Goal: Information Seeking & Learning: Learn about a topic

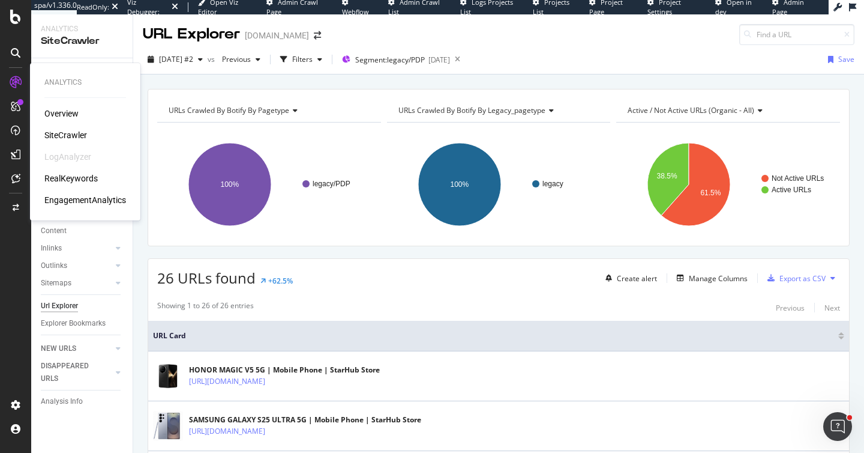
scroll to position [1036, 0]
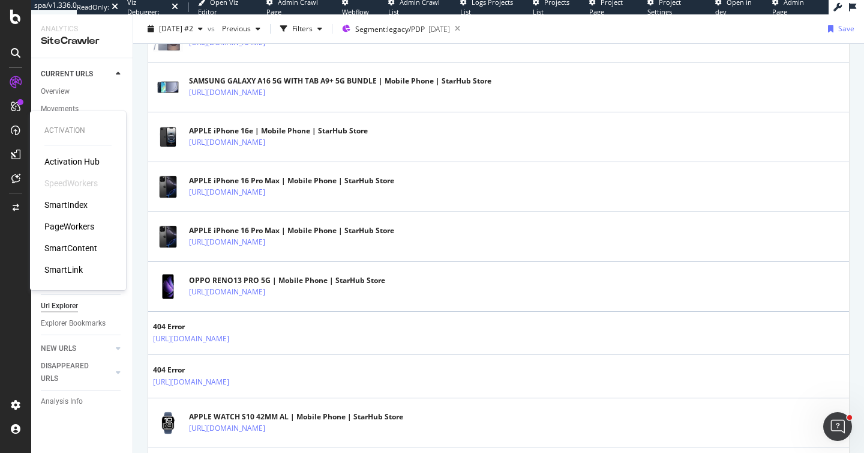
click at [79, 232] on div "PageWorkers" at bounding box center [69, 226] width 50 height 12
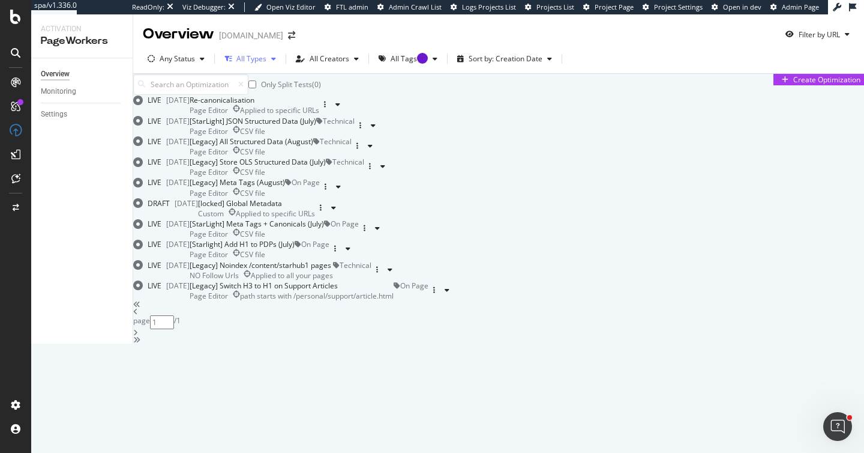
click at [269, 58] on div "button" at bounding box center [274, 58] width 14 height 7
click at [432, 95] on div "Only Split Tests ( 0 ) Create Optimization" at bounding box center [498, 84] width 731 height 21
click at [253, 55] on div "All Types" at bounding box center [251, 58] width 30 height 7
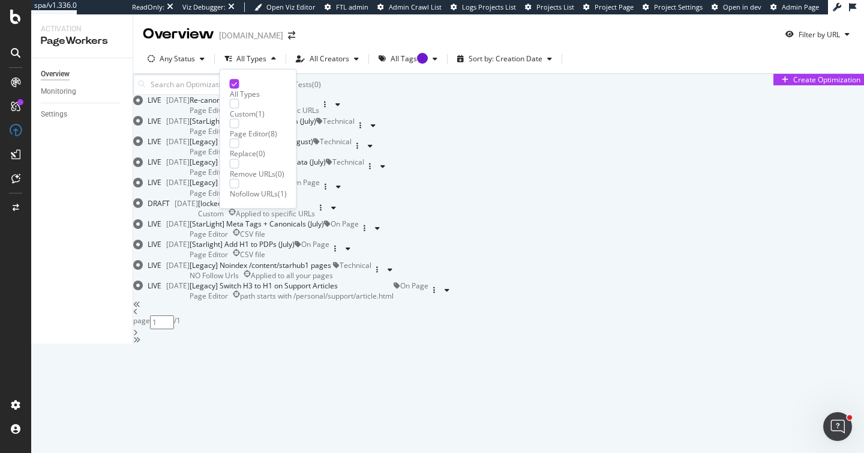
click at [276, 168] on div "Remove URLs" at bounding box center [253, 173] width 46 height 10
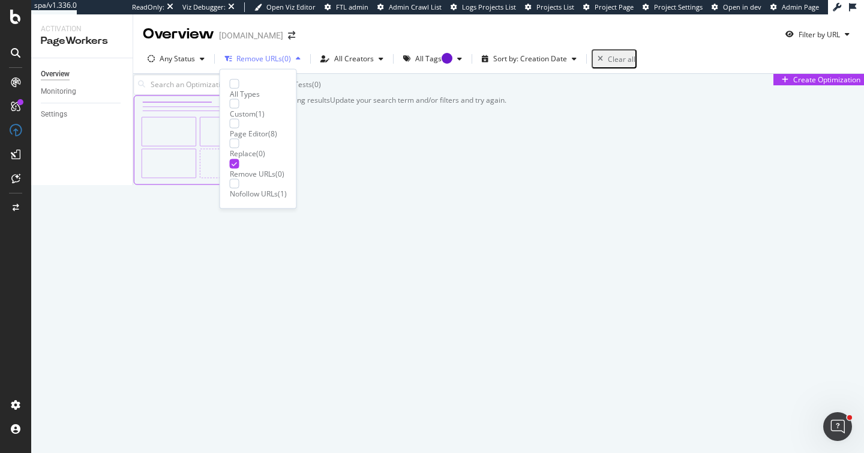
click at [278, 64] on div "Remove URLs ( 0 )" at bounding box center [263, 59] width 86 height 18
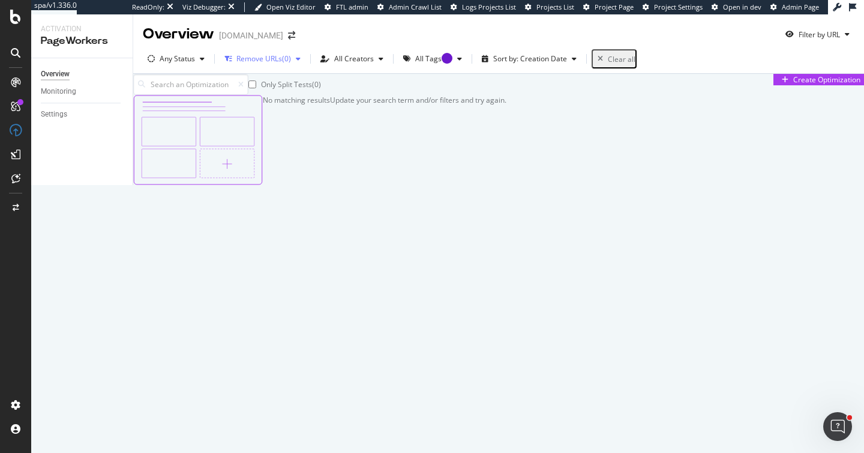
click at [262, 55] on div "Remove URLs" at bounding box center [259, 58] width 46 height 7
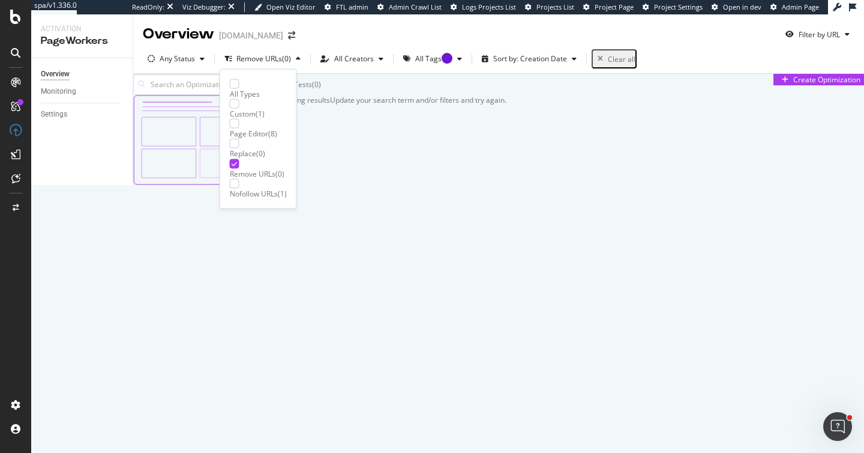
click at [253, 89] on div "All Types" at bounding box center [258, 94] width 57 height 10
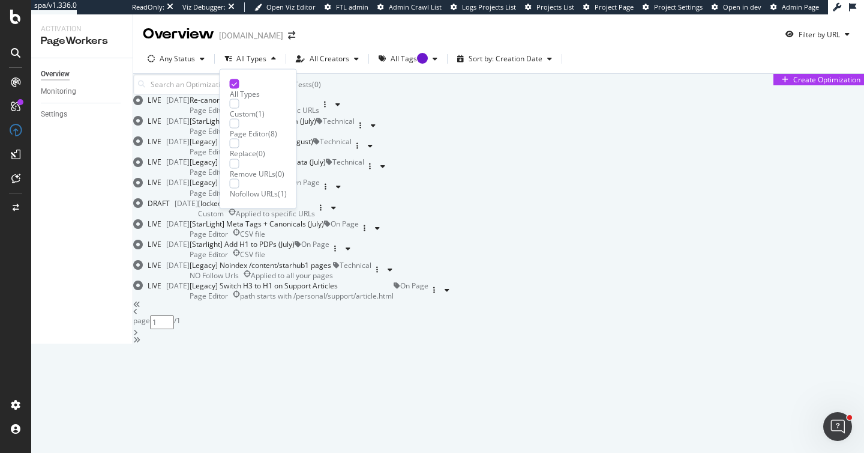
click at [448, 91] on div "Only Split Tests ( 0 ) Create Optimization" at bounding box center [498, 84] width 731 height 21
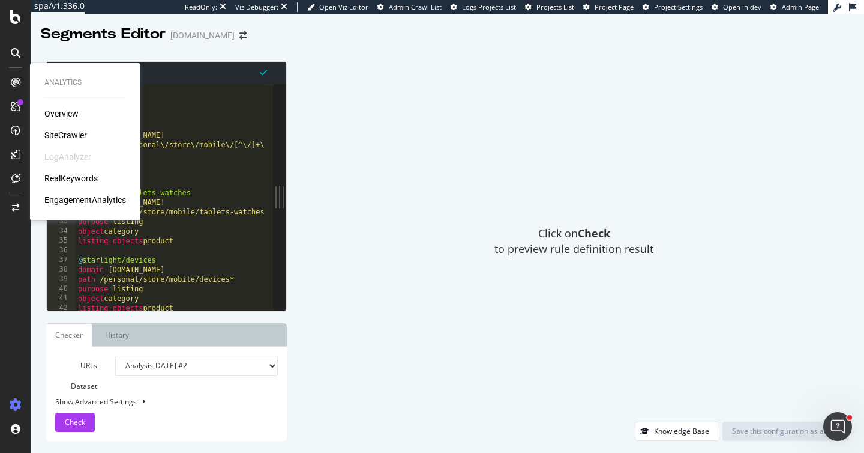
scroll to position [175, 0]
click at [70, 110] on div "Overview" at bounding box center [61, 113] width 34 height 12
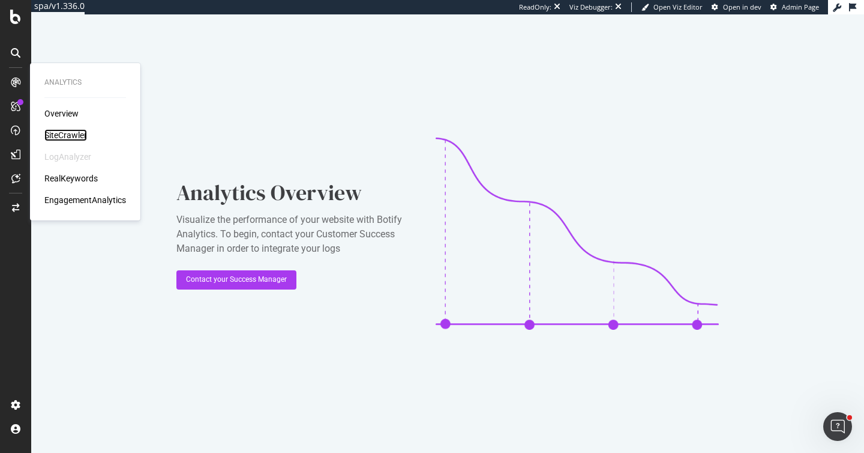
click at [62, 136] on div "SiteCrawler" at bounding box center [65, 135] width 43 height 12
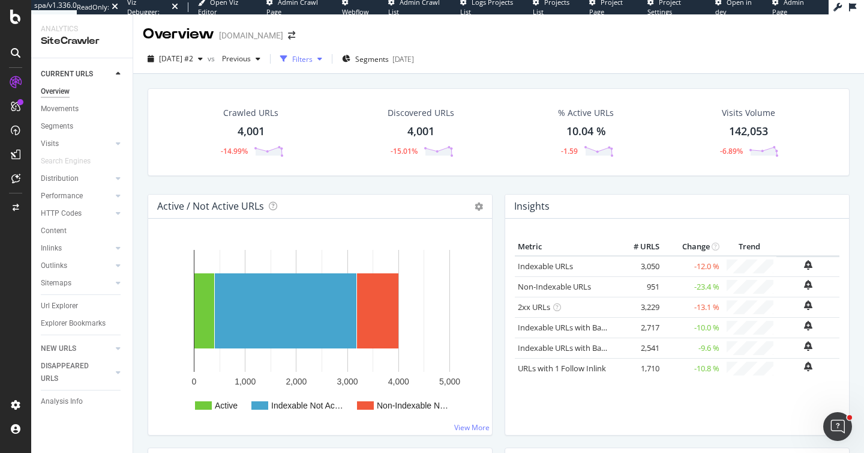
click at [313, 58] on div "Filters" at bounding box center [302, 59] width 20 height 10
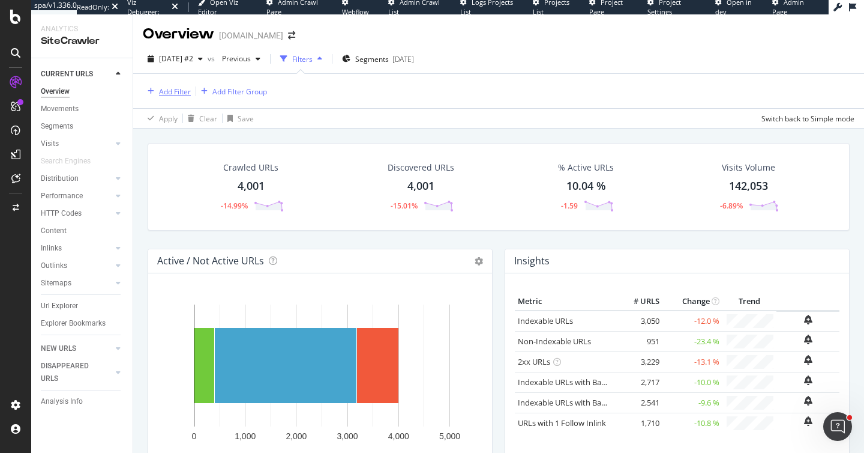
click at [176, 88] on div "Add Filter" at bounding box center [175, 91] width 32 height 10
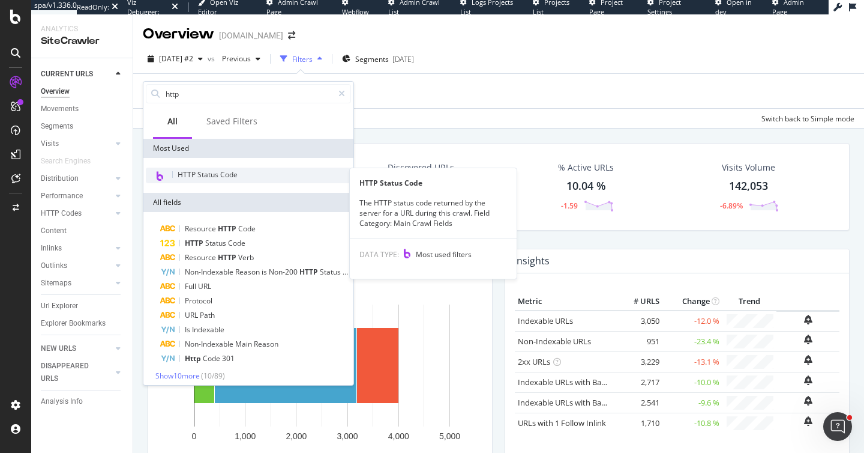
type input "http"
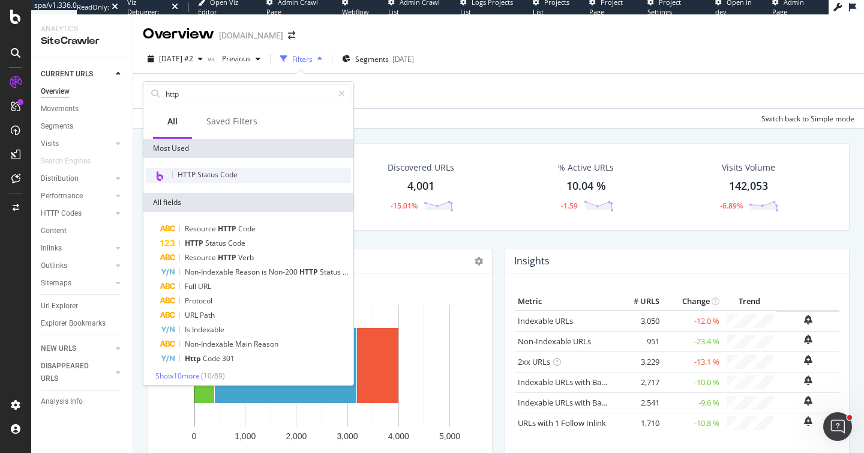
click at [233, 173] on span "HTTP Status Code" at bounding box center [208, 174] width 60 height 10
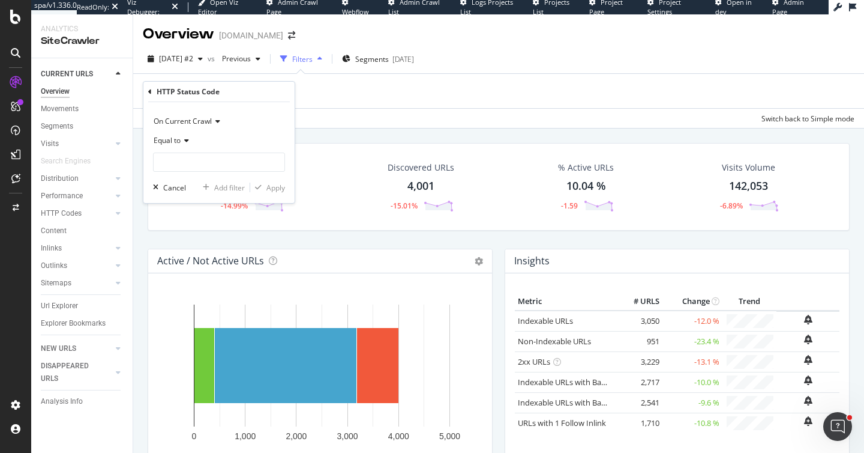
click at [170, 137] on span "Equal to" at bounding box center [167, 140] width 27 height 10
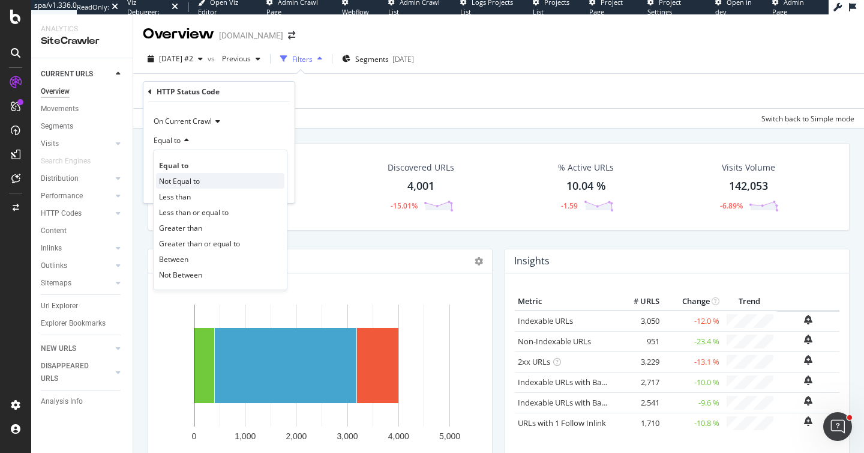
click at [181, 187] on div "Not Equal to" at bounding box center [220, 181] width 128 height 16
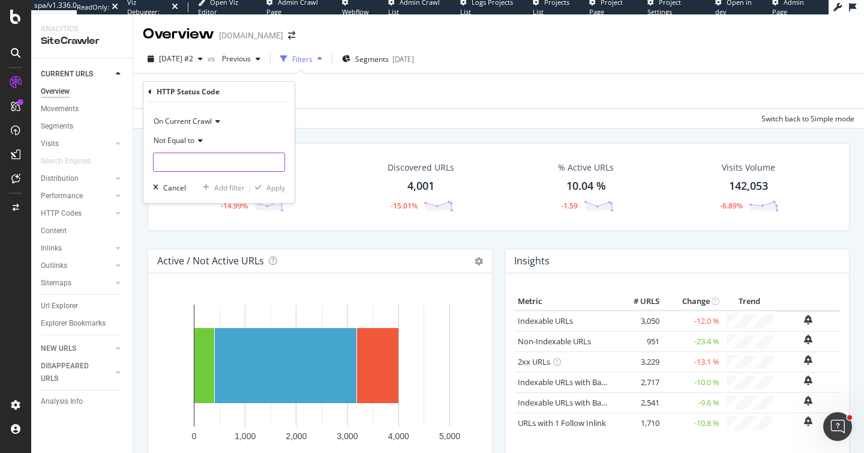
click at [181, 168] on input "number" at bounding box center [219, 161] width 132 height 19
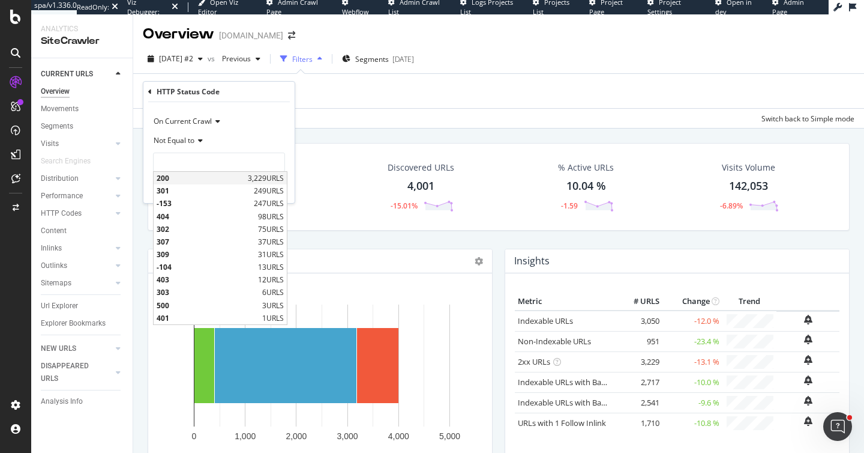
click at [178, 181] on span "200" at bounding box center [201, 178] width 88 height 10
type input "200"
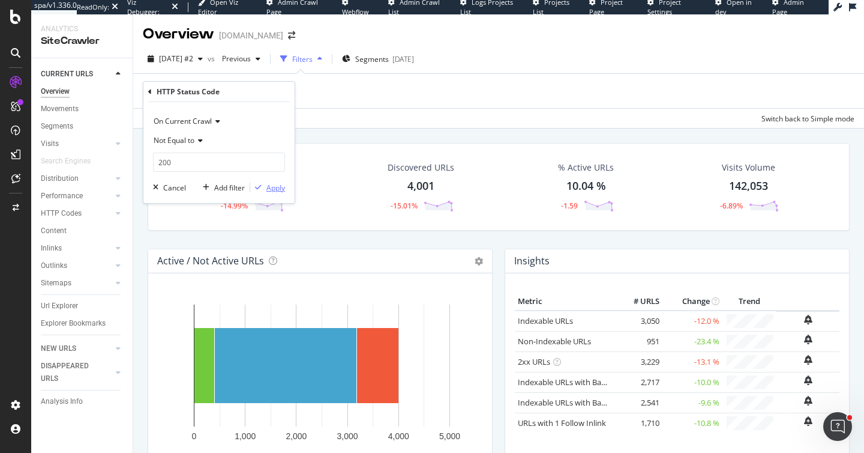
click at [268, 188] on div "Apply" at bounding box center [276, 187] width 19 height 10
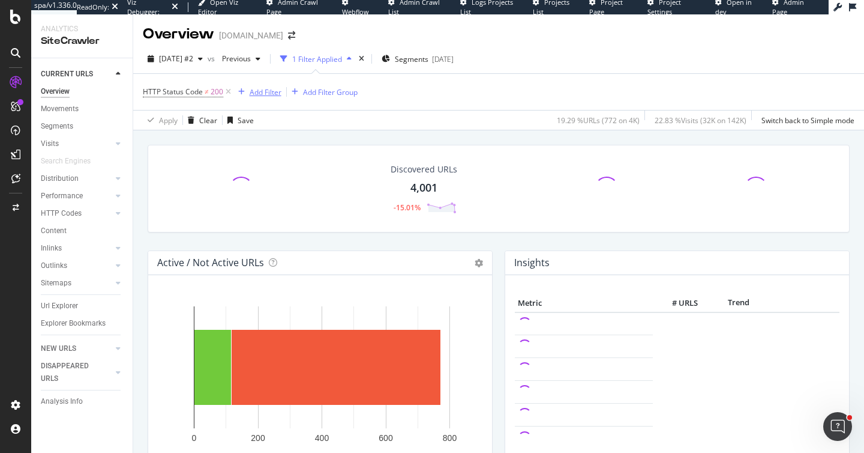
click at [264, 93] on div "Add Filter" at bounding box center [266, 92] width 32 height 10
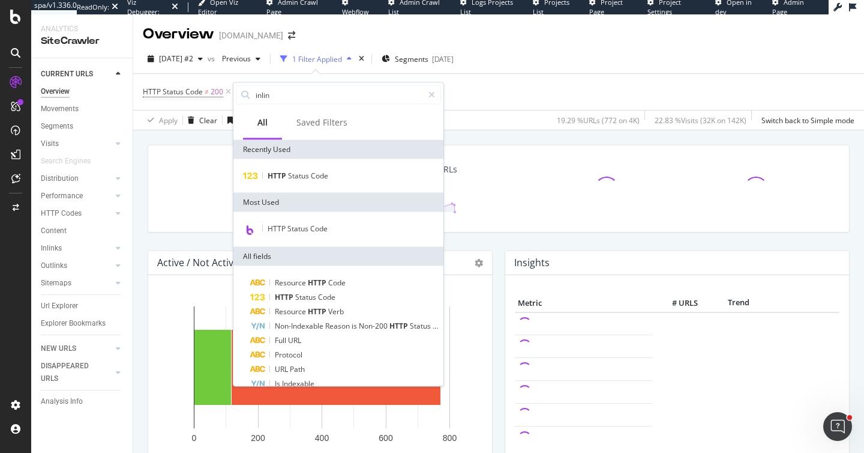
type input "inlink"
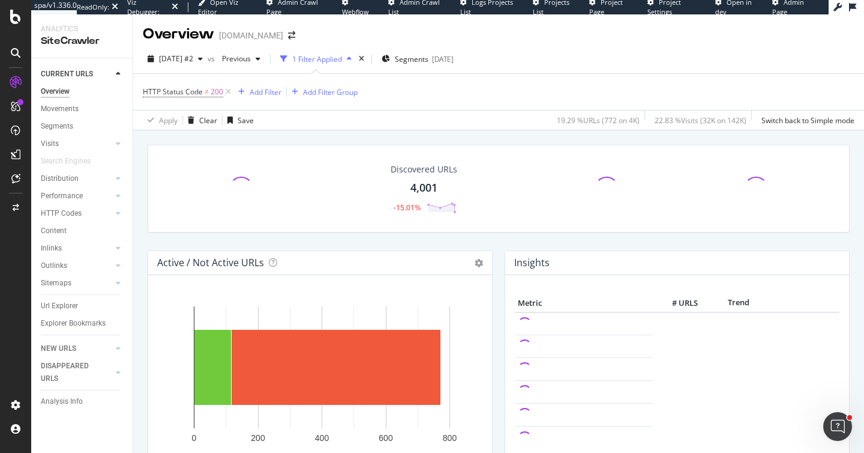
click at [45, 245] on div "Inlinks" at bounding box center [51, 248] width 21 height 13
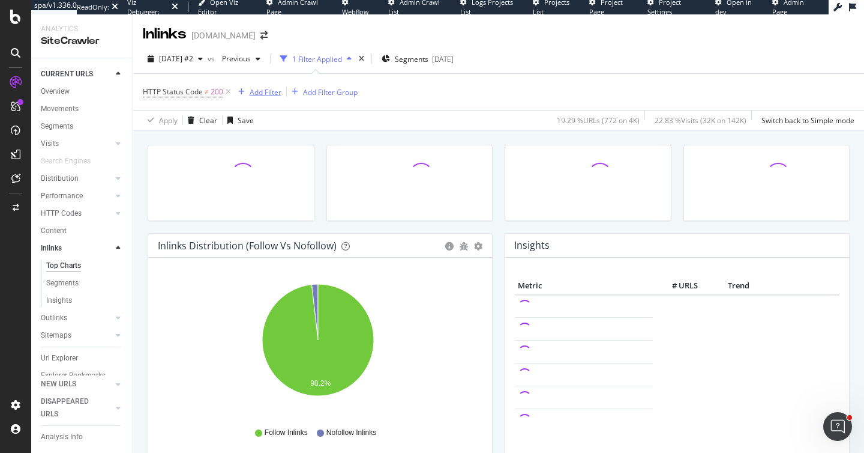
click at [267, 89] on div "Add Filter" at bounding box center [266, 92] width 32 height 10
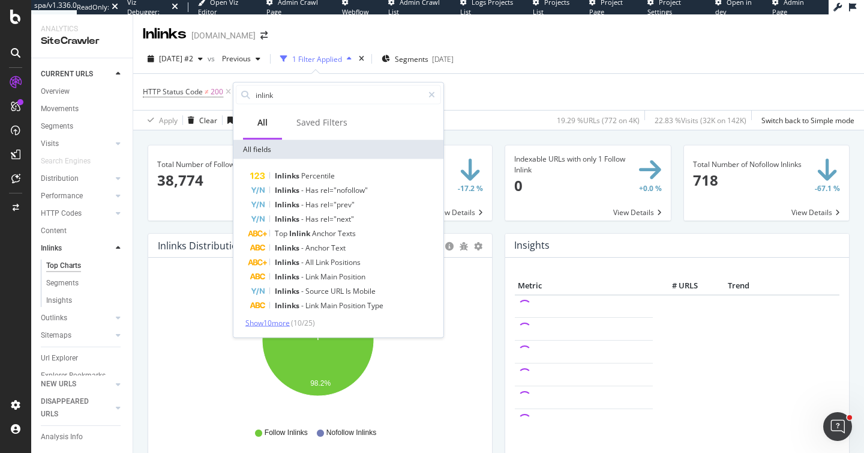
click at [287, 321] on span "Show 10 more" at bounding box center [268, 323] width 44 height 10
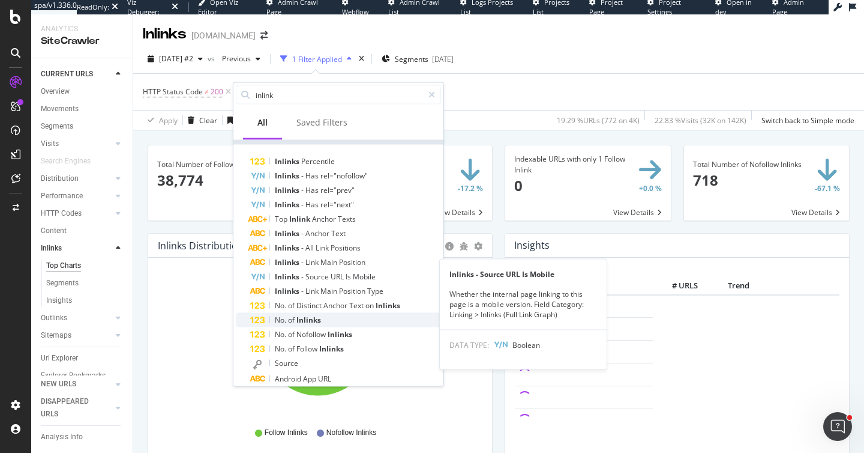
scroll to position [28, 0]
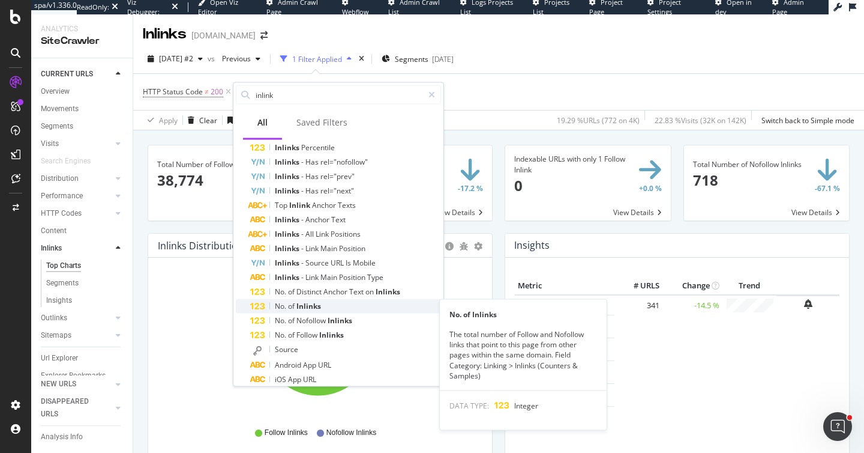
click at [325, 308] on div "No. of Inlinks" at bounding box center [345, 306] width 191 height 14
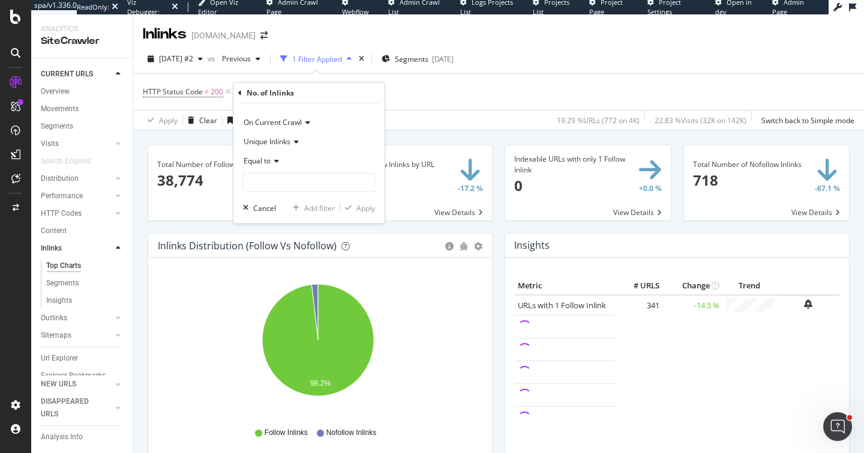
click at [238, 93] on icon at bounding box center [240, 92] width 4 height 7
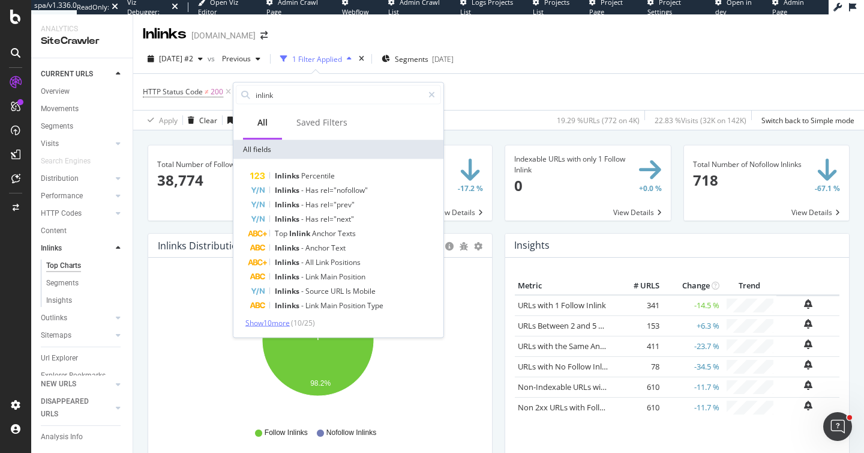
click at [274, 318] on span "Show 10 more" at bounding box center [268, 323] width 44 height 10
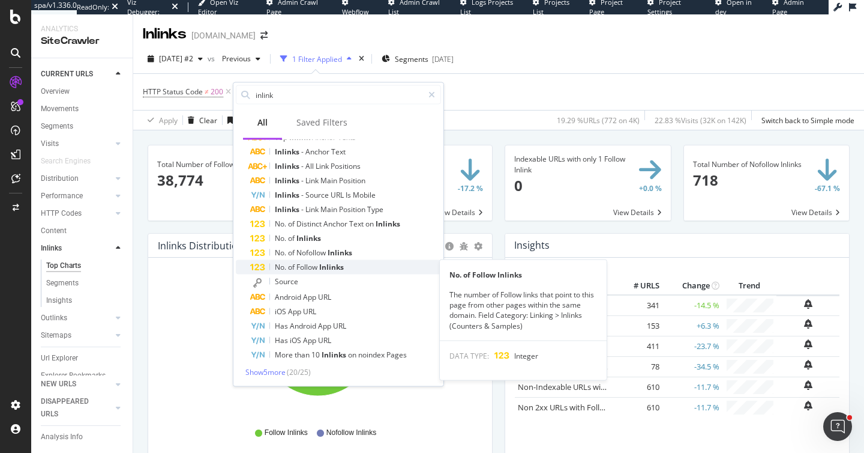
scroll to position [97, 0]
click at [343, 267] on span "Inlinks" at bounding box center [331, 266] width 25 height 10
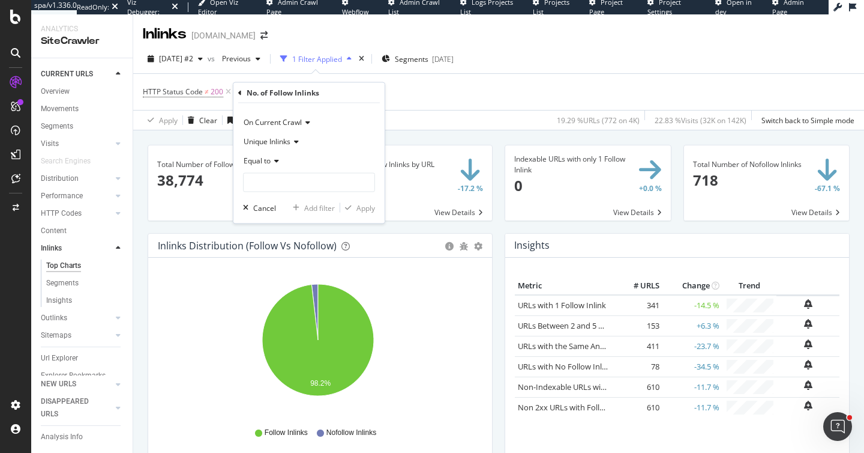
click at [303, 171] on div "Equal to" at bounding box center [309, 171] width 132 height 41
click at [277, 163] on icon at bounding box center [275, 160] width 8 height 7
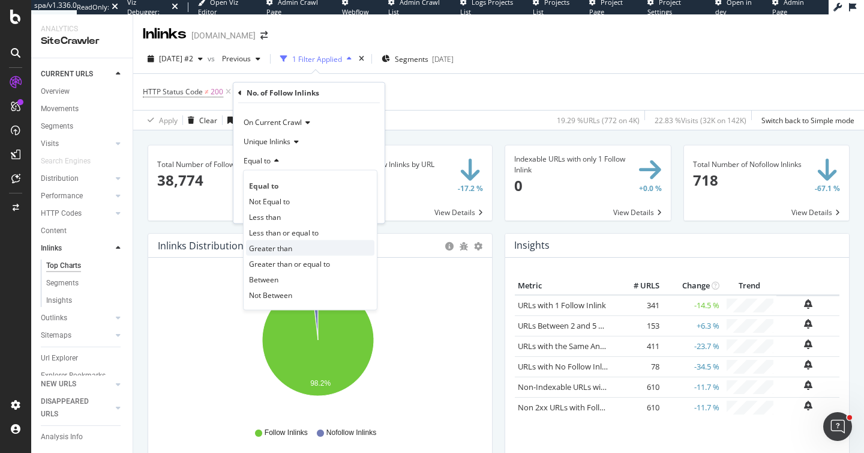
click at [282, 249] on span "Greater than" at bounding box center [270, 248] width 43 height 10
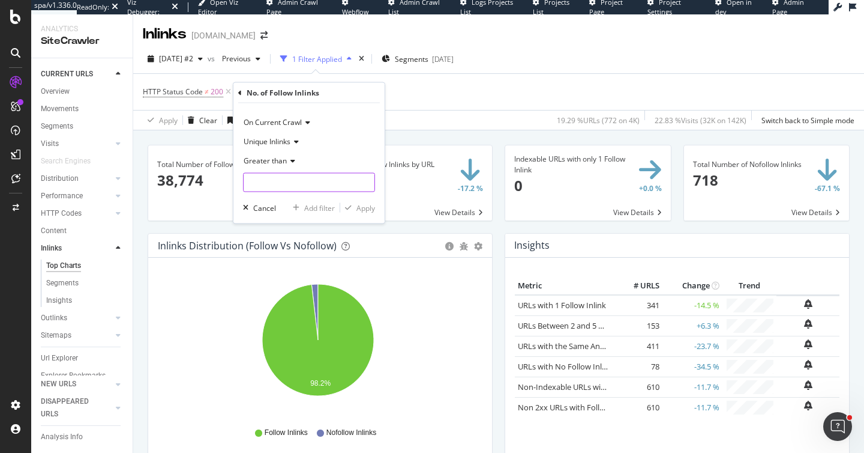
click at [303, 185] on input "number" at bounding box center [309, 182] width 132 height 19
type input "0"
click at [370, 210] on div "Apply" at bounding box center [366, 207] width 19 height 10
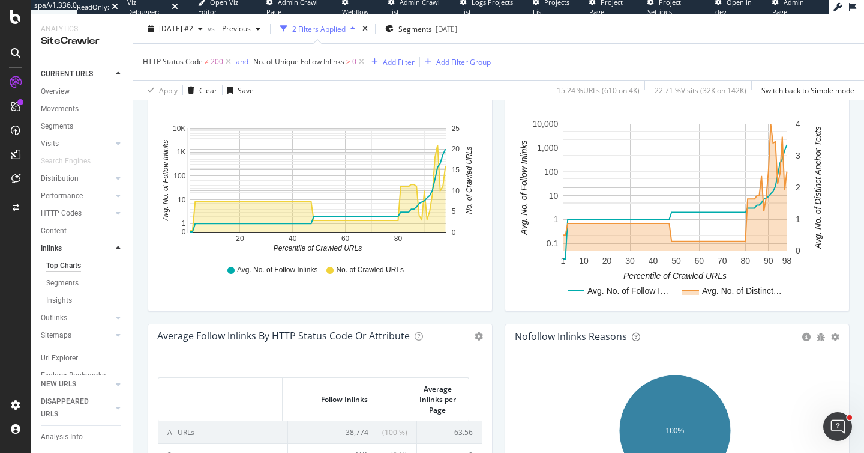
scroll to position [583, 0]
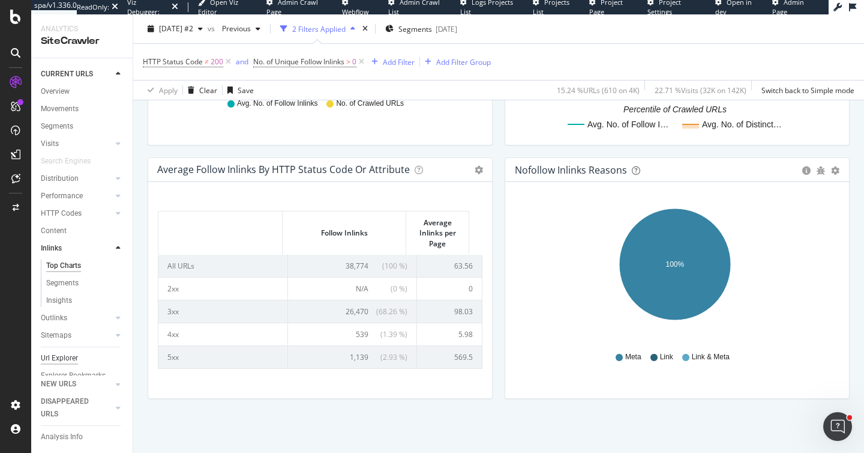
click at [71, 355] on div "Url Explorer" at bounding box center [59, 358] width 37 height 13
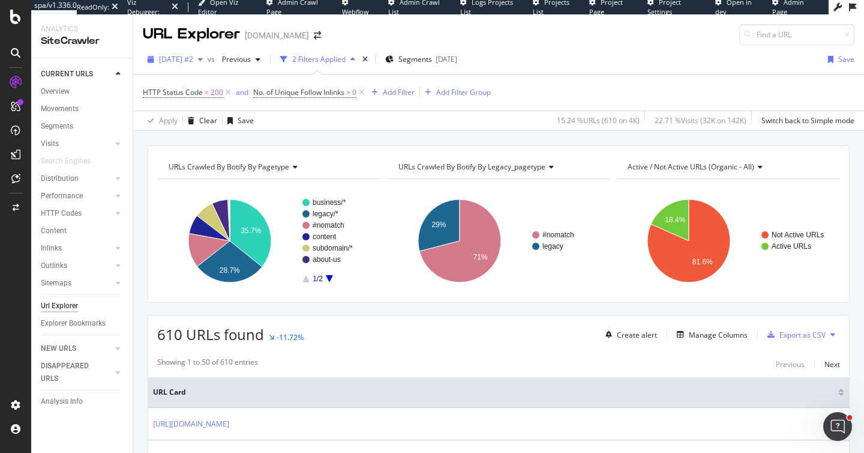
click at [193, 61] on span "[DATE] #2" at bounding box center [176, 59] width 34 height 10
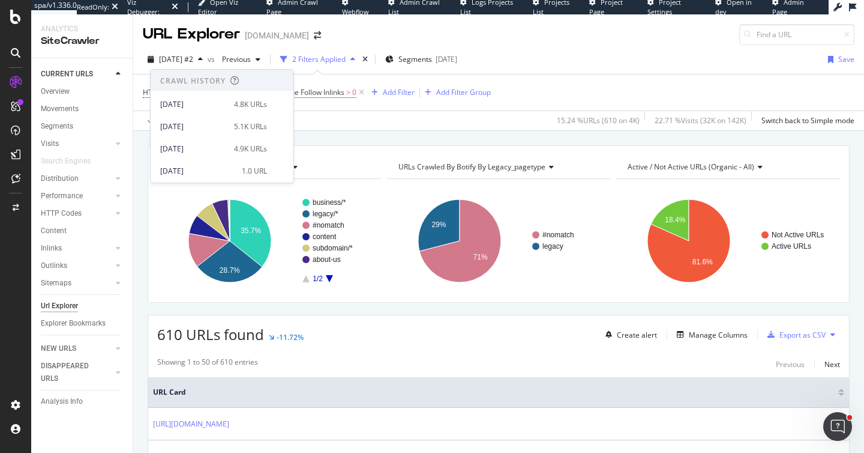
scroll to position [130, 0]
click at [218, 147] on div "[DATE]" at bounding box center [193, 147] width 67 height 11
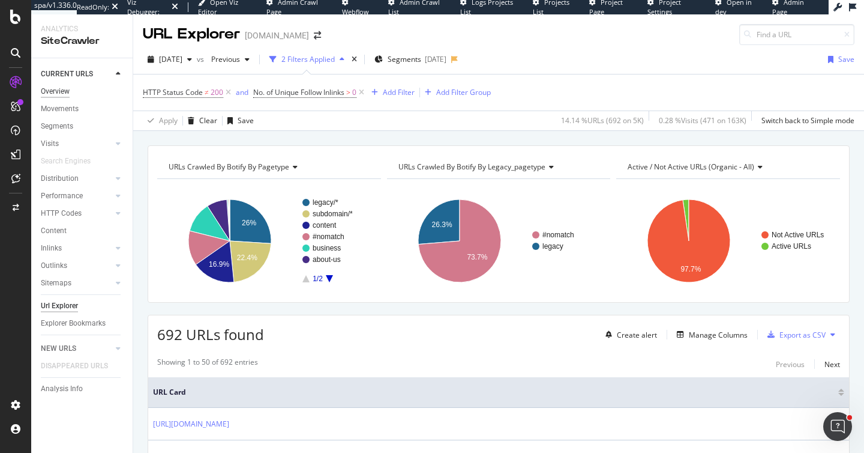
click at [62, 91] on div "Overview" at bounding box center [55, 91] width 29 height 13
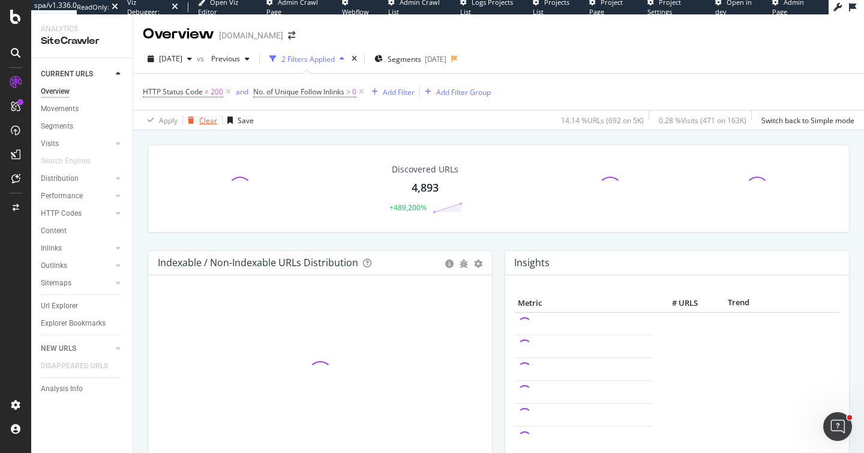
click at [199, 118] on div "Clear" at bounding box center [208, 120] width 18 height 10
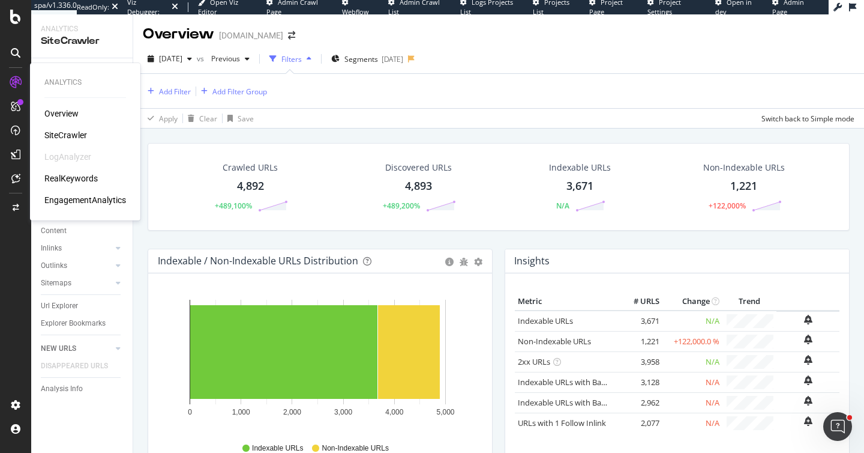
click at [88, 173] on div "RealKeywords" at bounding box center [70, 178] width 53 height 12
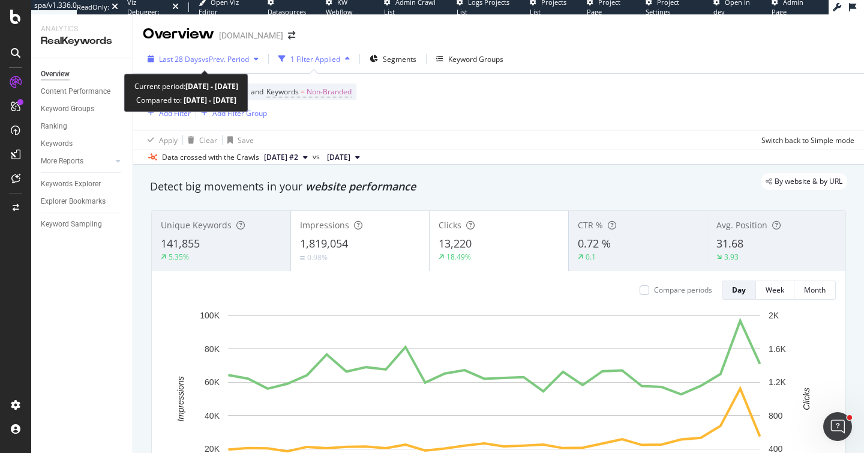
click at [182, 61] on span "Last 28 Days" at bounding box center [180, 59] width 43 height 10
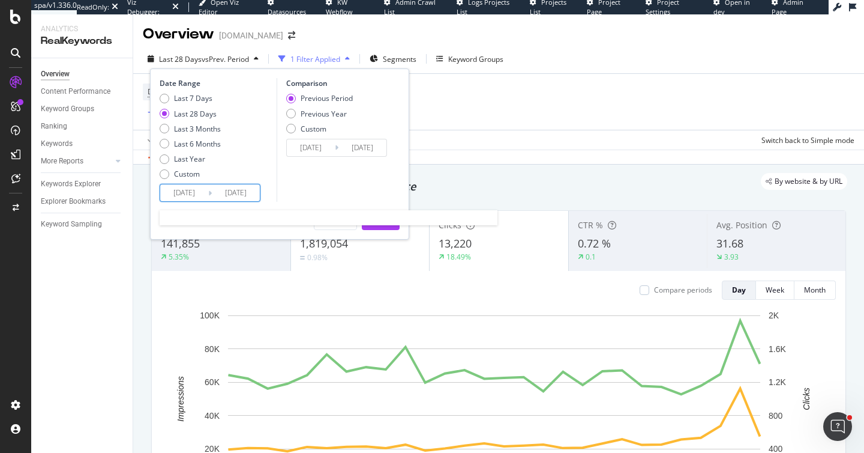
click at [193, 193] on input "[DATE]" at bounding box center [184, 192] width 48 height 17
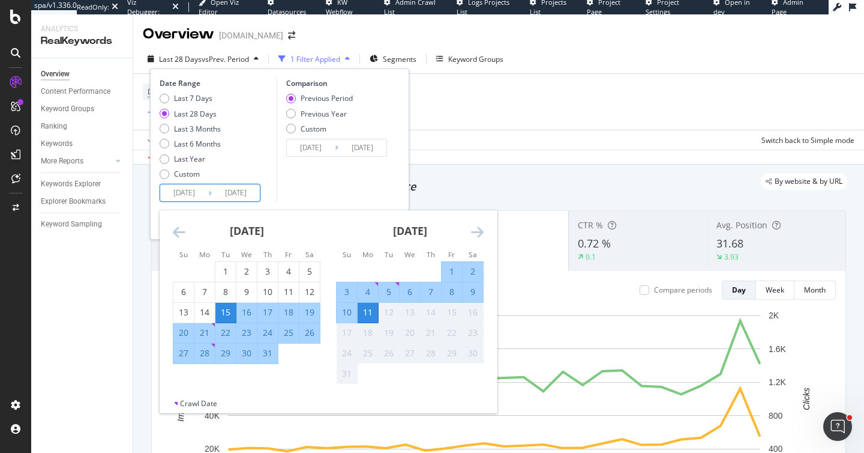
click at [173, 232] on icon "Move backward to switch to the previous month." at bounding box center [179, 231] width 13 height 14
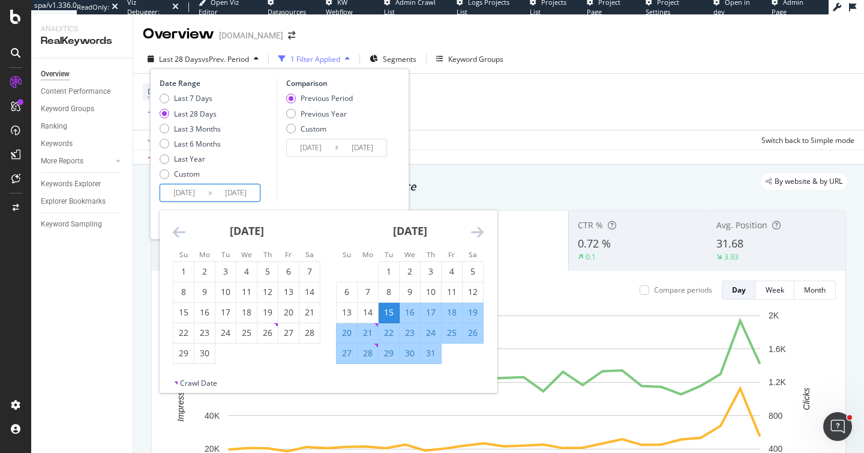
click at [173, 232] on icon "Move backward to switch to the previous month." at bounding box center [179, 231] width 13 height 14
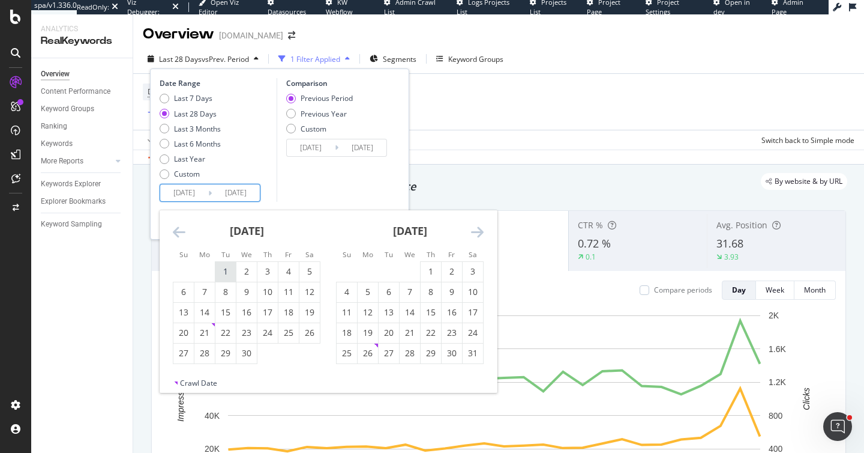
click at [221, 270] on div "1" at bounding box center [225, 271] width 20 height 12
type input "[DATE]"
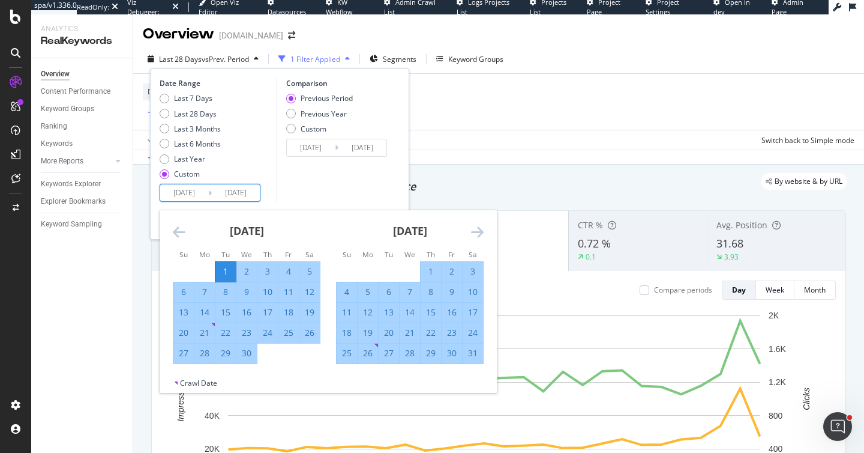
click at [249, 352] on div "30" at bounding box center [246, 353] width 20 height 12
type input "[DATE]"
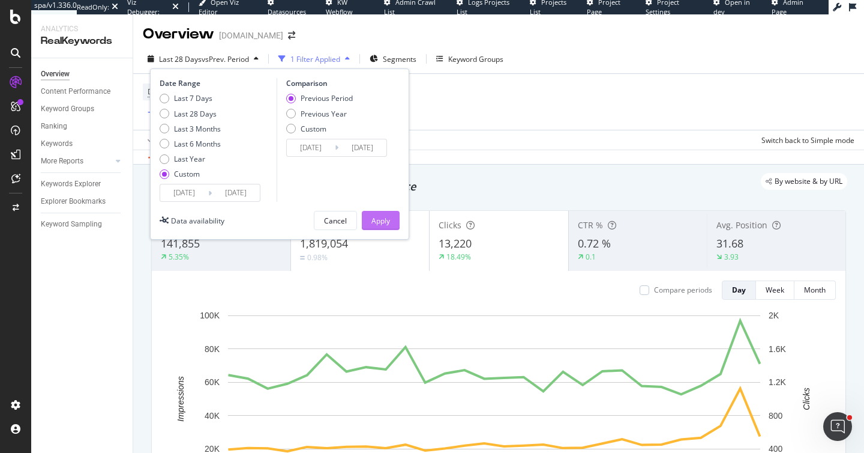
click at [369, 224] on button "Apply" at bounding box center [381, 220] width 38 height 19
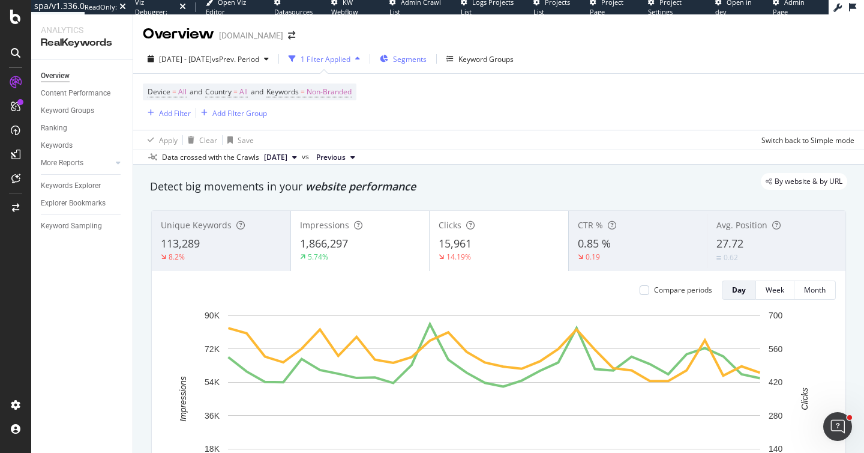
click at [427, 59] on span "Segments" at bounding box center [410, 59] width 34 height 10
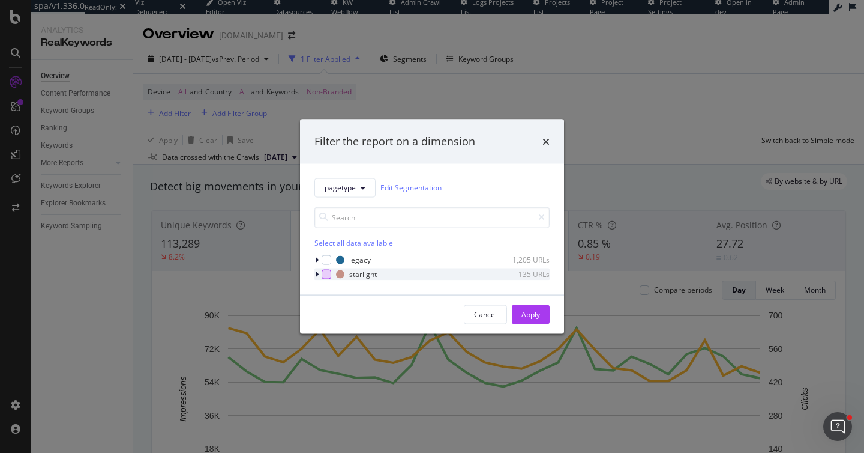
click at [328, 271] on div "modal" at bounding box center [327, 274] width 10 height 10
click at [526, 316] on div "Apply" at bounding box center [531, 314] width 19 height 10
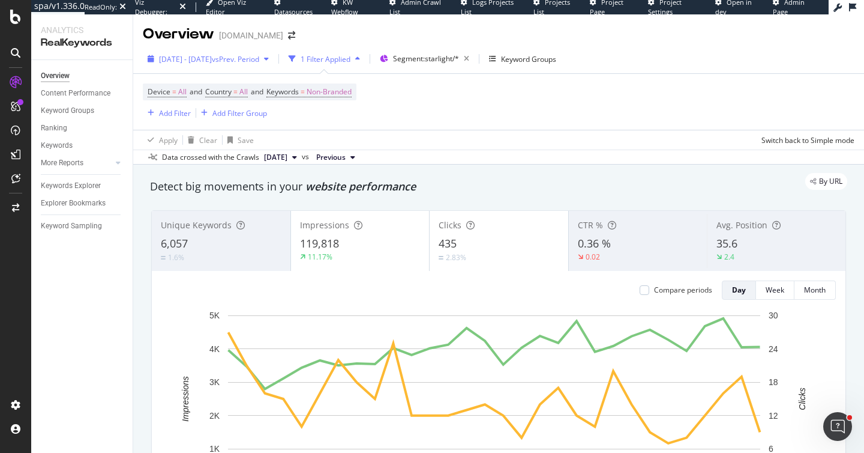
click at [258, 55] on span "vs Prev. Period" at bounding box center [235, 59] width 47 height 10
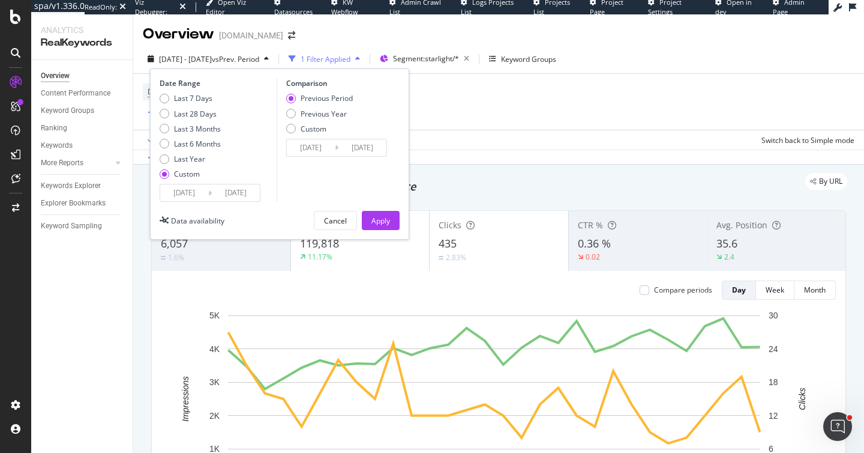
click at [258, 55] on span "vs Prev. Period" at bounding box center [235, 59] width 47 height 10
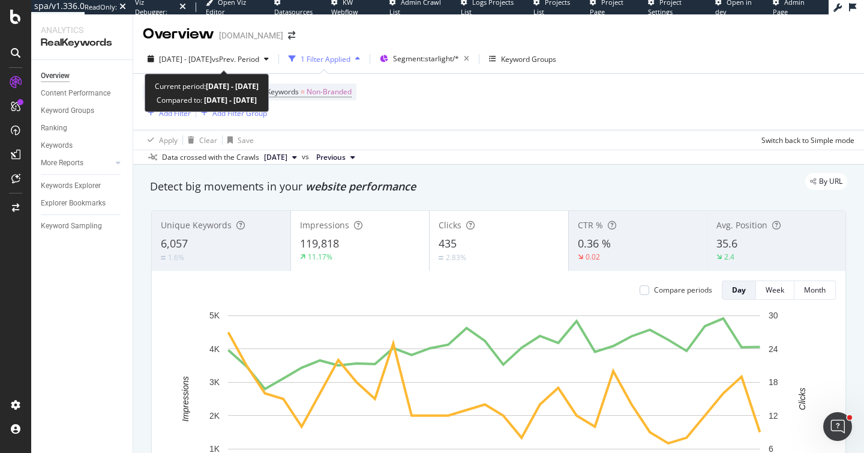
click at [258, 55] on span "vs Prev. Period" at bounding box center [235, 59] width 47 height 10
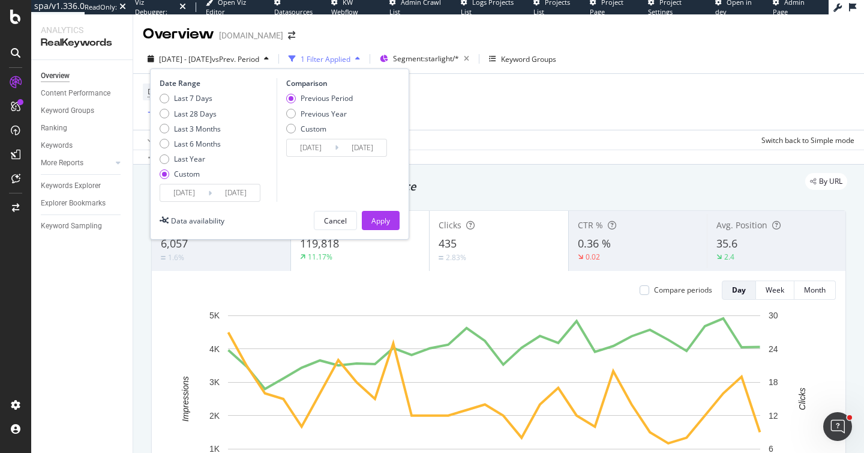
click at [187, 193] on input "[DATE]" at bounding box center [184, 192] width 48 height 17
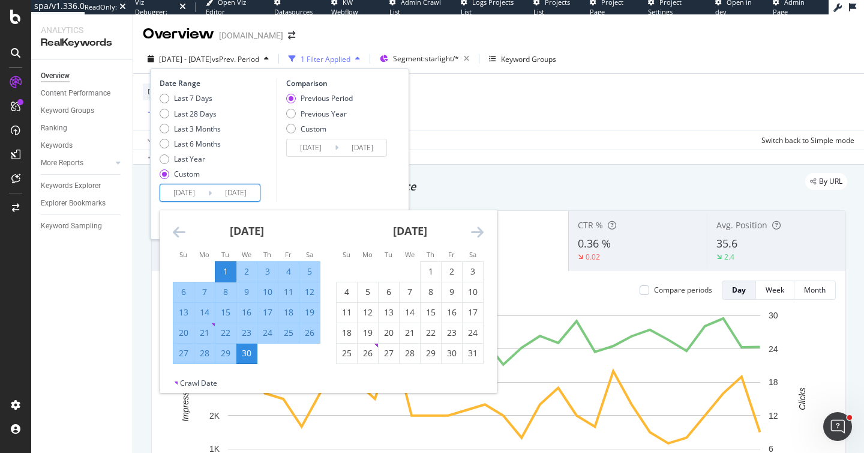
click at [475, 229] on icon "Move forward to switch to the next month." at bounding box center [477, 231] width 13 height 14
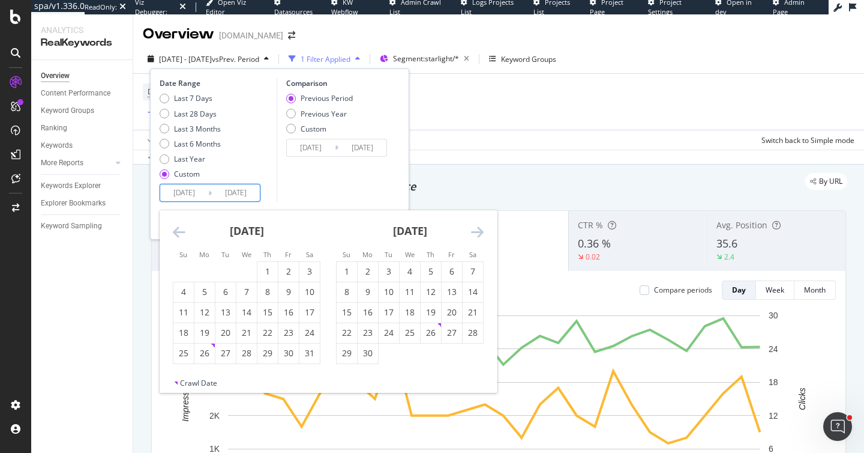
click at [475, 229] on icon "Move forward to switch to the next month." at bounding box center [477, 231] width 13 height 14
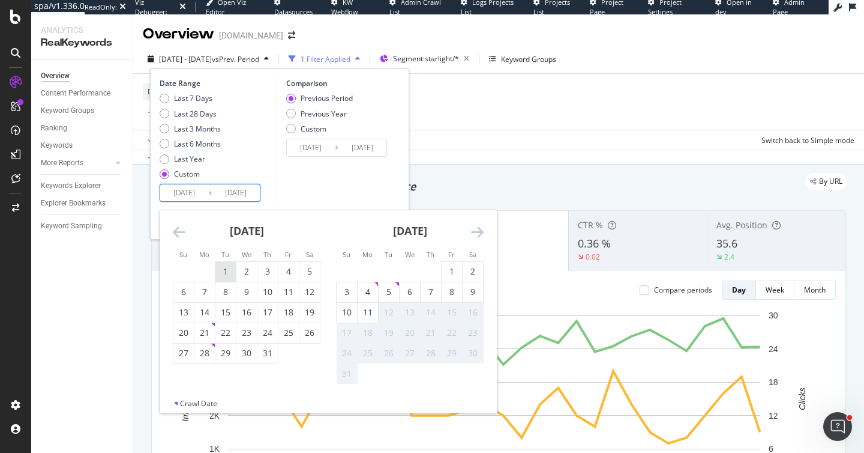
click at [227, 266] on div "1" at bounding box center [225, 271] width 20 height 12
type input "2025/07/01"
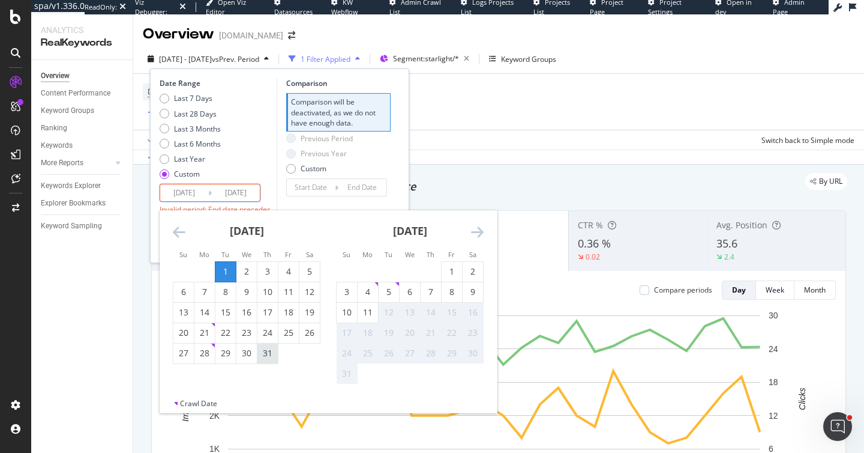
click at [268, 355] on div "31" at bounding box center [268, 353] width 20 height 12
type input "2025/07/31"
type input "2025/05/31"
type input "2025/06/30"
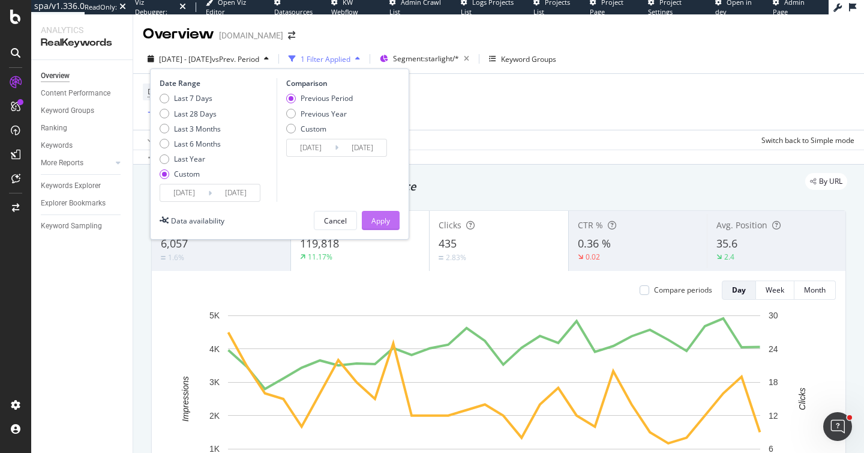
click at [382, 226] on div "Apply" at bounding box center [381, 220] width 19 height 18
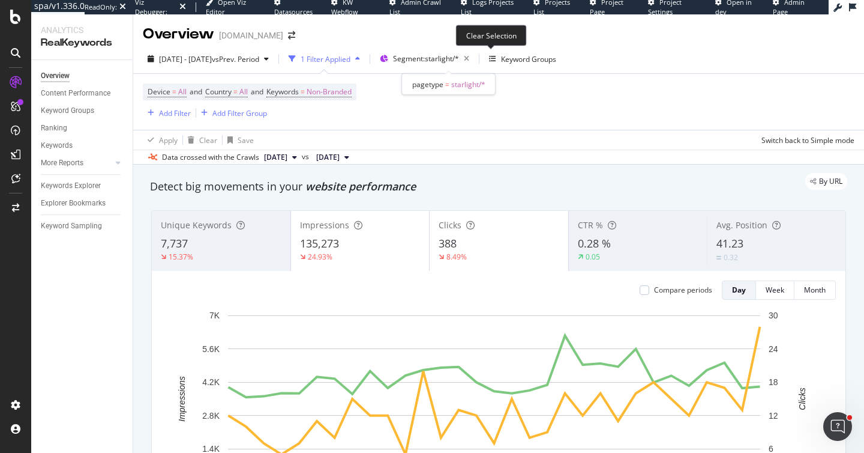
click at [474, 58] on icon "button" at bounding box center [466, 58] width 15 height 17
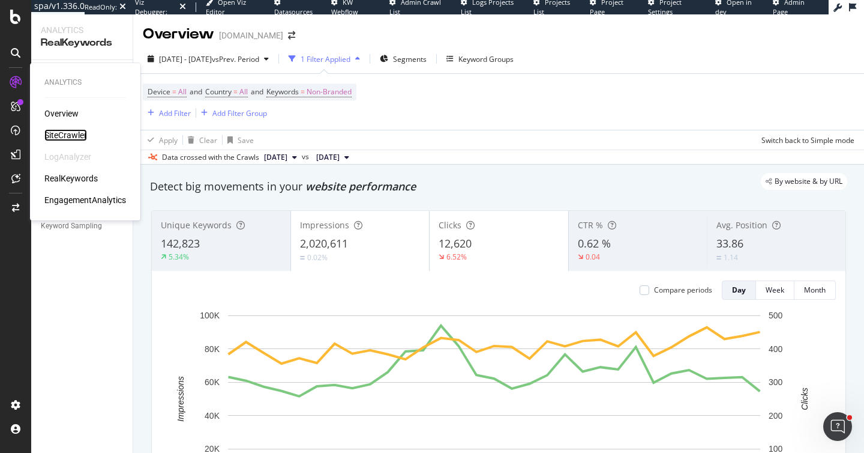
click at [85, 137] on div "SiteCrawler" at bounding box center [65, 135] width 43 height 12
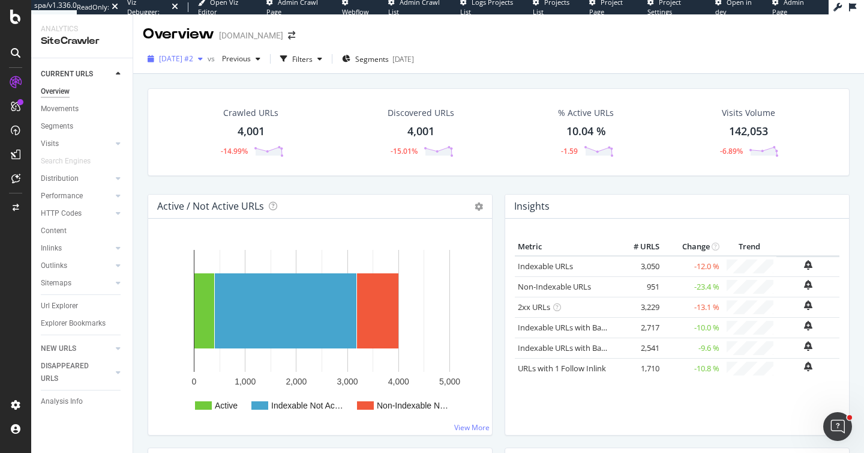
click at [190, 61] on span "[DATE] #2" at bounding box center [176, 58] width 34 height 10
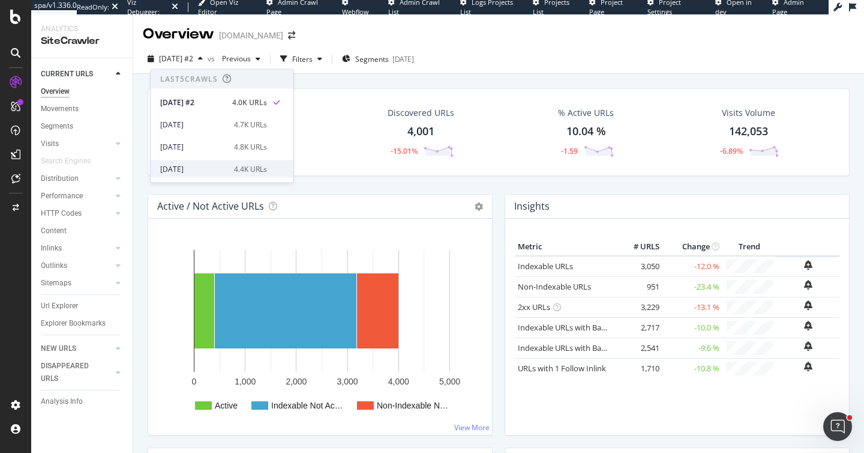
click at [213, 164] on div "[DATE]" at bounding box center [193, 168] width 67 height 11
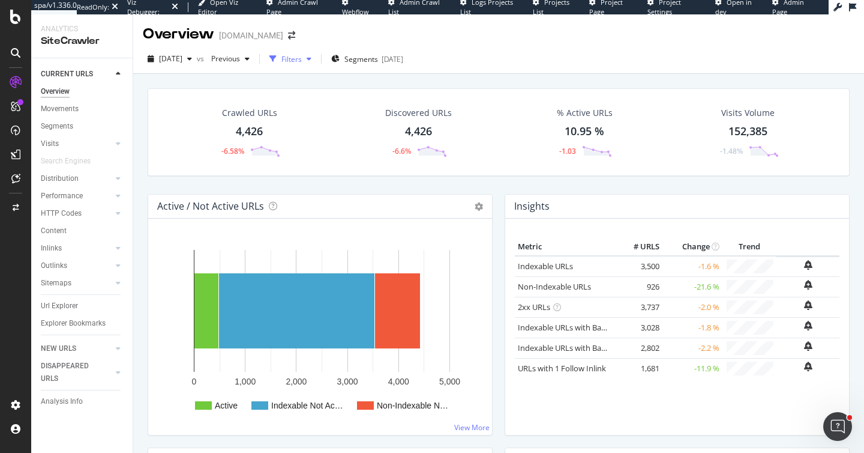
click at [302, 56] on div "Filters" at bounding box center [292, 59] width 20 height 10
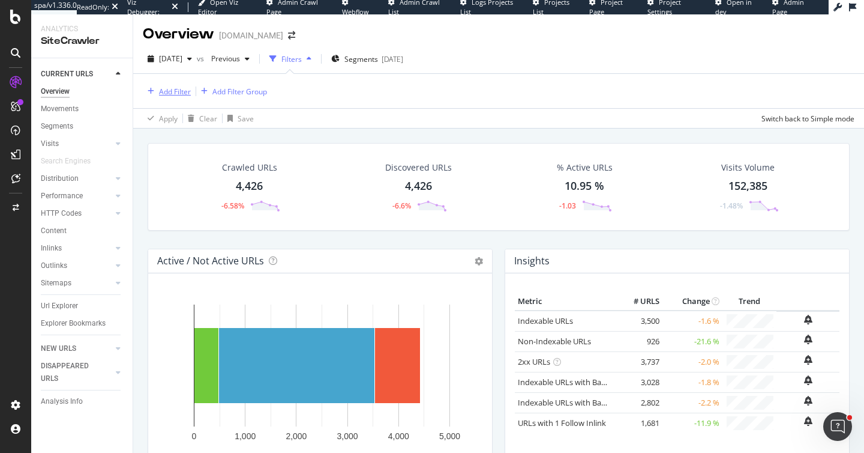
click at [182, 89] on div "Add Filter" at bounding box center [175, 91] width 32 height 10
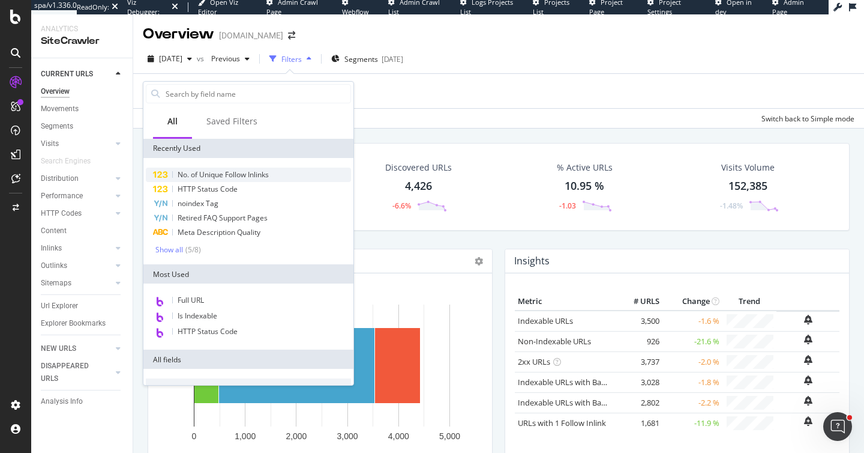
click at [253, 179] on div "No. of Unique Follow Inlinks" at bounding box center [248, 174] width 205 height 14
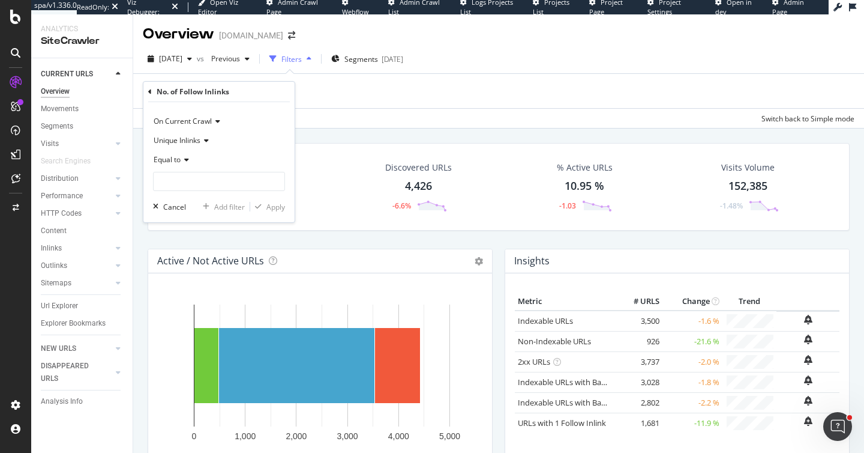
click at [181, 160] on icon at bounding box center [185, 159] width 8 height 7
click at [220, 240] on div "Greater than" at bounding box center [220, 247] width 128 height 16
click at [205, 183] on input "number" at bounding box center [219, 181] width 132 height 19
type input "0"
click at [227, 204] on div "Add filter" at bounding box center [229, 207] width 31 height 10
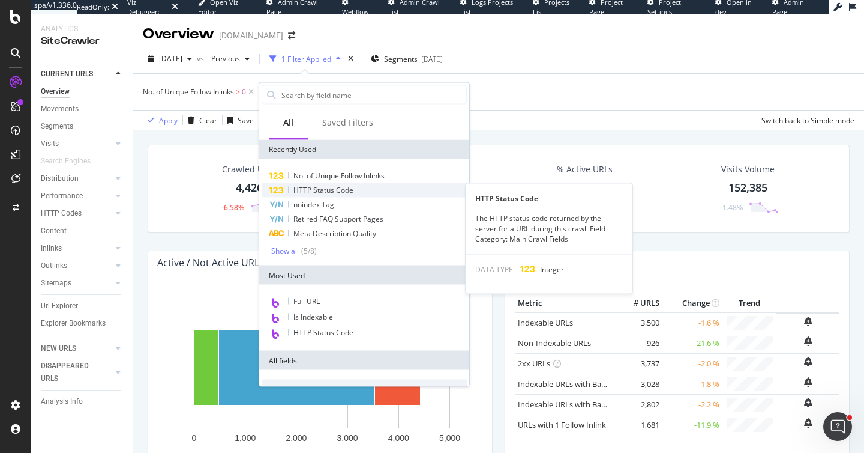
click at [345, 188] on span "HTTP Status Code" at bounding box center [324, 190] width 60 height 10
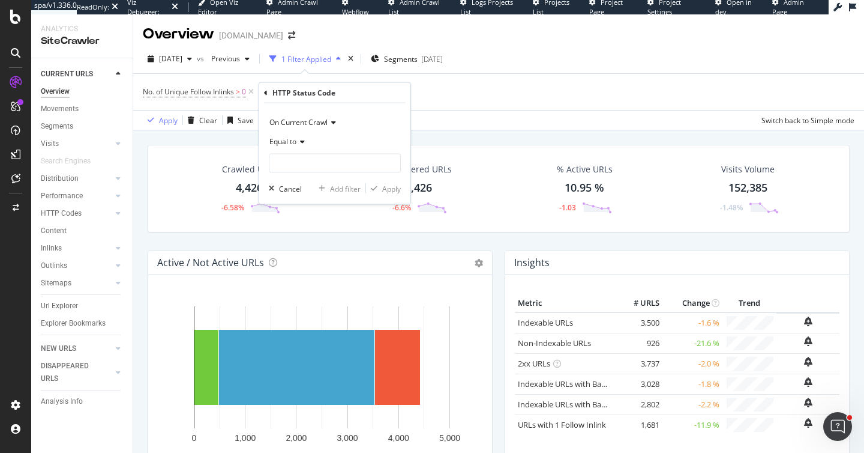
click at [297, 140] on span "Equal to" at bounding box center [283, 141] width 27 height 10
click at [309, 182] on span "Not Equal to" at bounding box center [295, 181] width 41 height 10
click at [306, 162] on input "number" at bounding box center [335, 163] width 132 height 19
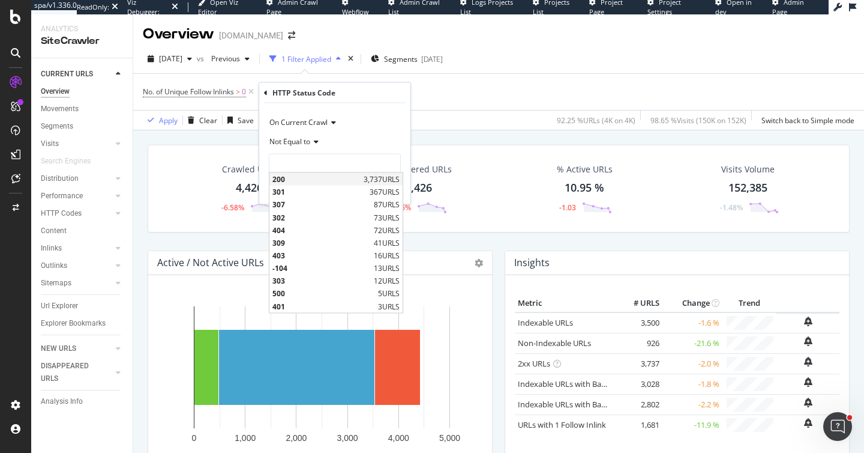
click at [313, 181] on span "200" at bounding box center [317, 179] width 88 height 10
type input "200"
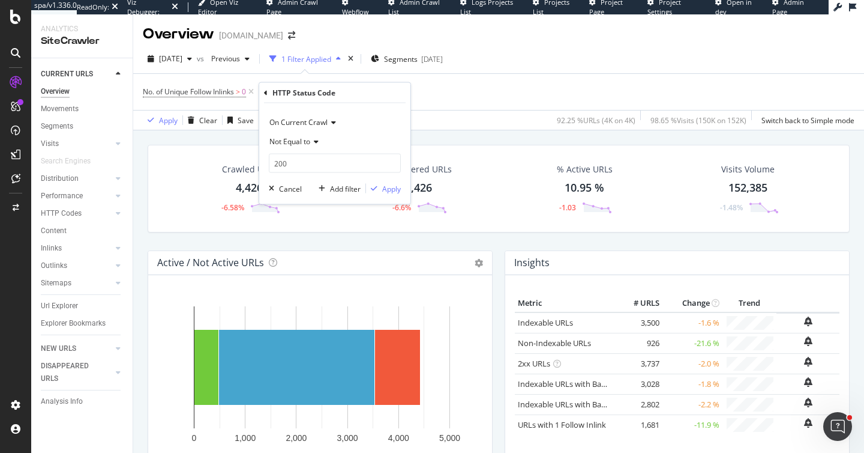
click at [402, 185] on div "On Current Crawl Not Equal to 200 200 Cancel Add filter Apply" at bounding box center [334, 153] width 151 height 101
click at [385, 188] on div "Apply" at bounding box center [391, 188] width 19 height 10
